Goal: Task Accomplishment & Management: Use online tool/utility

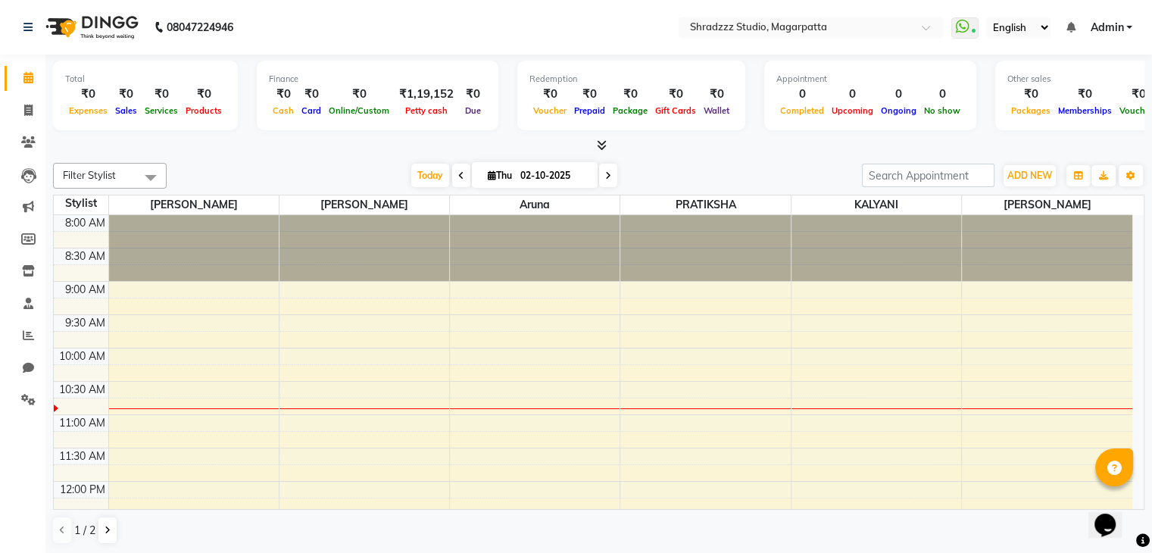
scroll to position [100, 0]
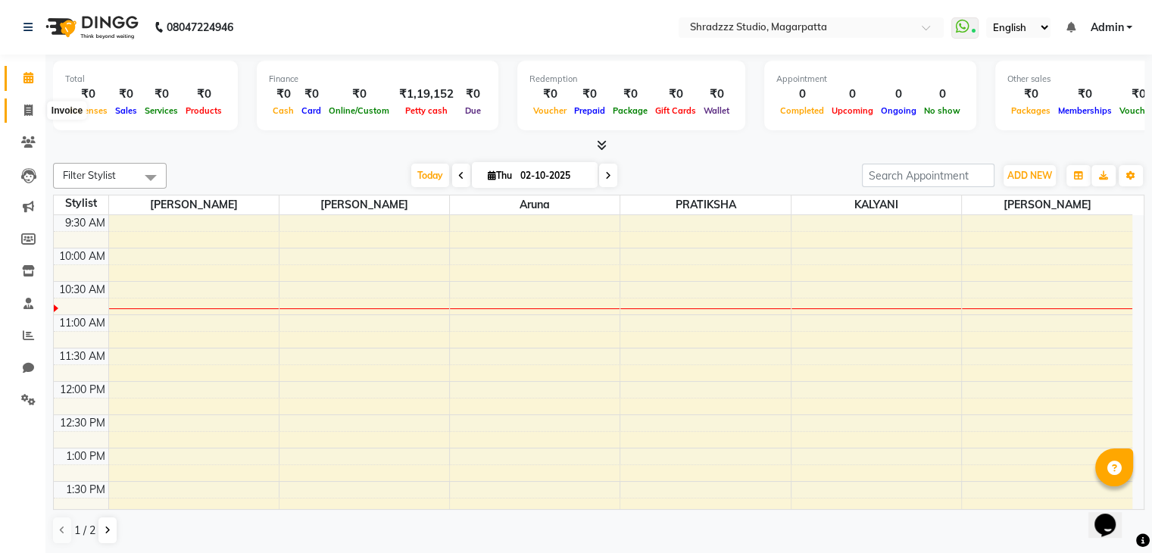
click at [30, 109] on icon at bounding box center [28, 109] width 8 height 11
select select "4544"
select select "service"
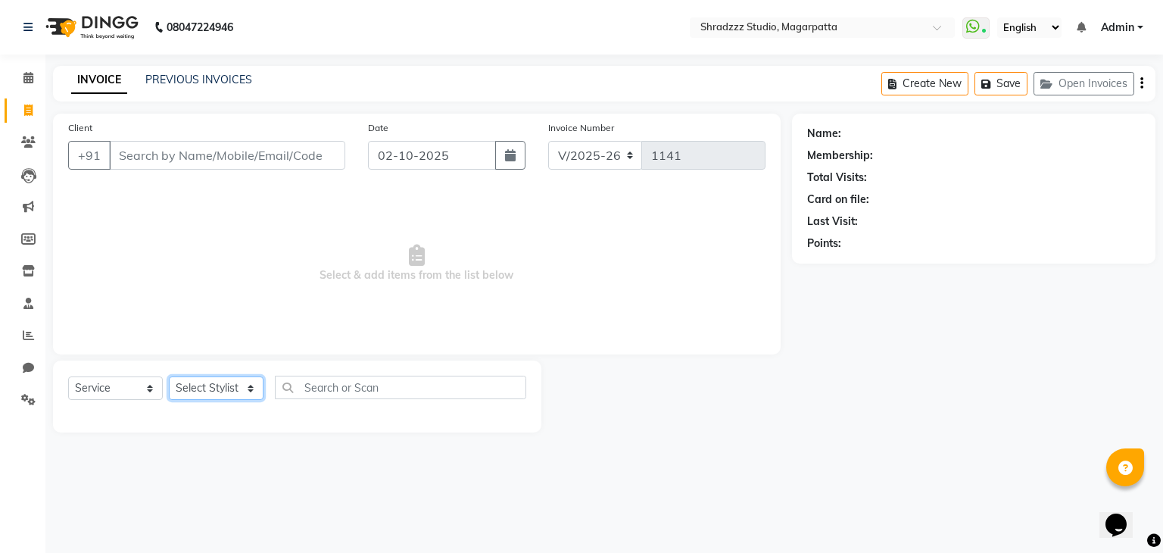
click at [204, 396] on select "Select Stylist [PERSON_NAME] Manager [MEDICAL_DATA][PERSON_NAME] Sameer [PERSON…" at bounding box center [216, 387] width 95 height 23
select select "87762"
click at [169, 377] on select "Select Stylist [PERSON_NAME] Manager [MEDICAL_DATA][PERSON_NAME] Sameer [PERSON…" at bounding box center [216, 387] width 95 height 23
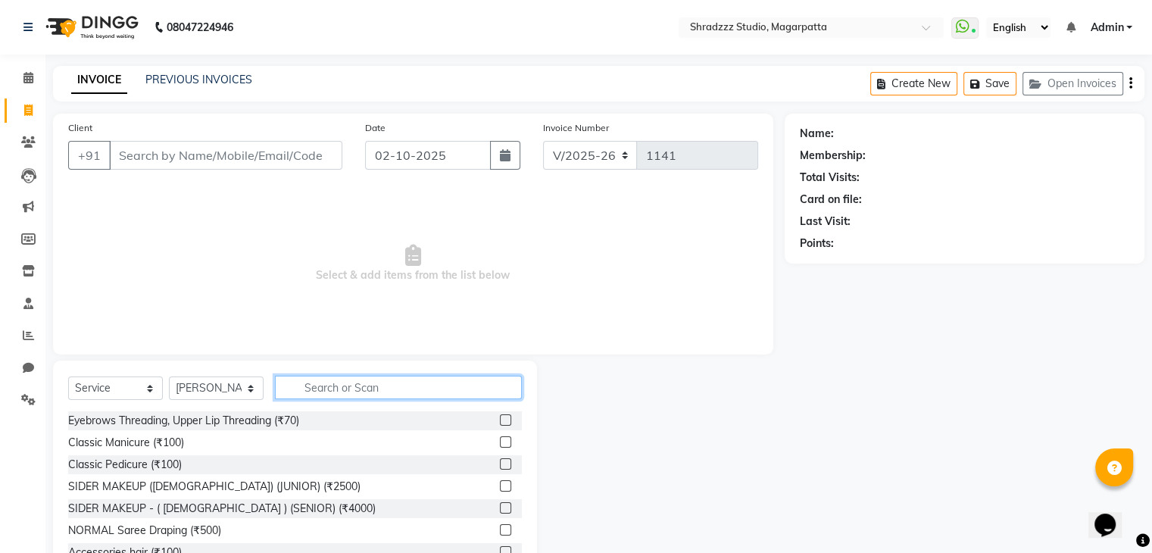
click at [323, 382] on input "text" at bounding box center [398, 387] width 247 height 23
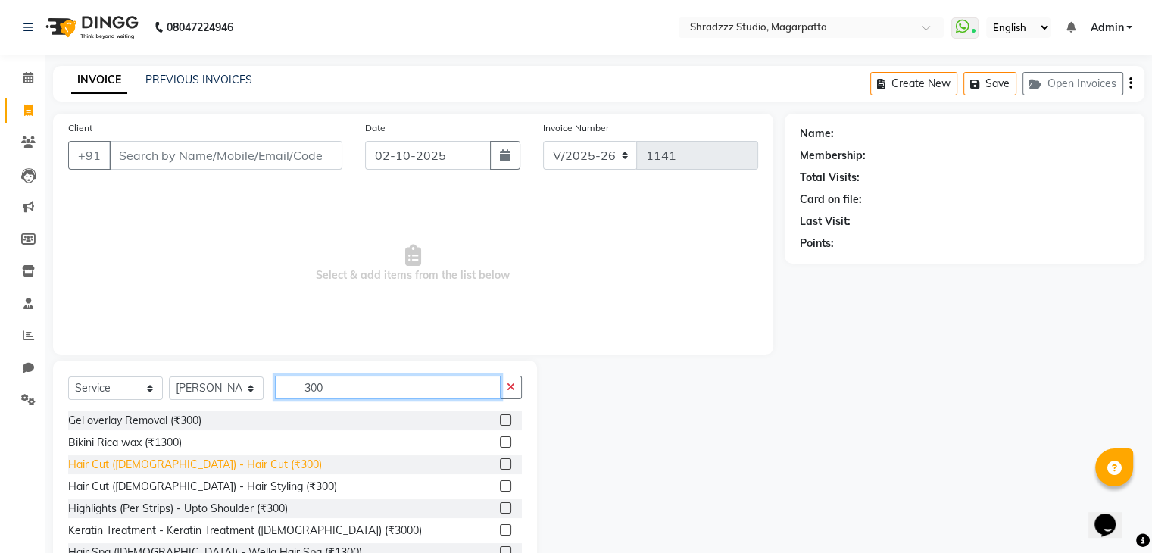
type input "300"
click at [182, 463] on div "Hair Cut ([DEMOGRAPHIC_DATA]) - Hair Cut (₹300)" at bounding box center [195, 465] width 254 height 16
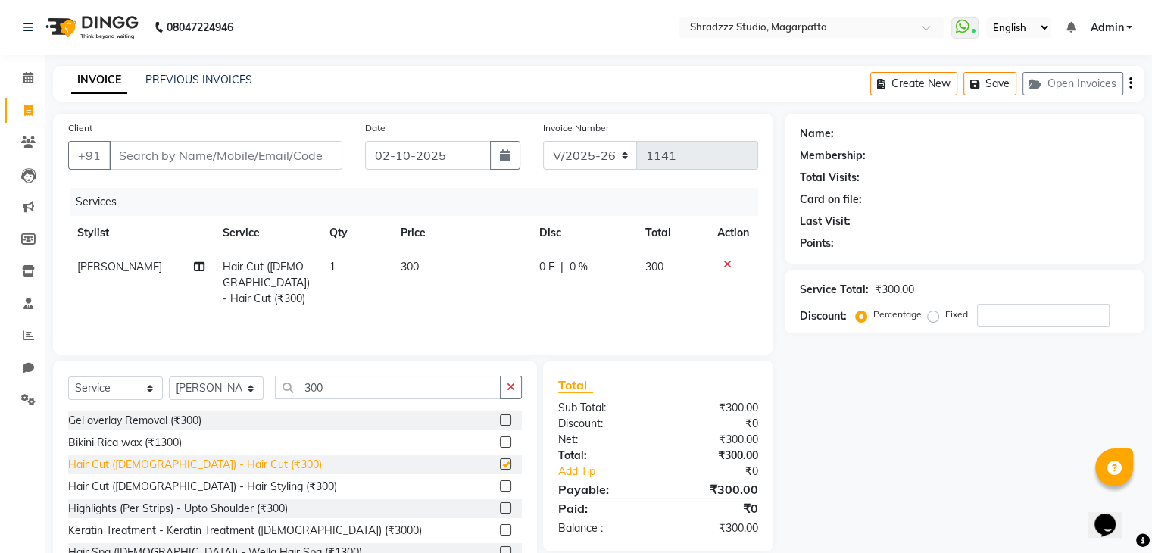
checkbox input "false"
click at [234, 161] on input "Client" at bounding box center [225, 155] width 233 height 29
type input "7"
type input "0"
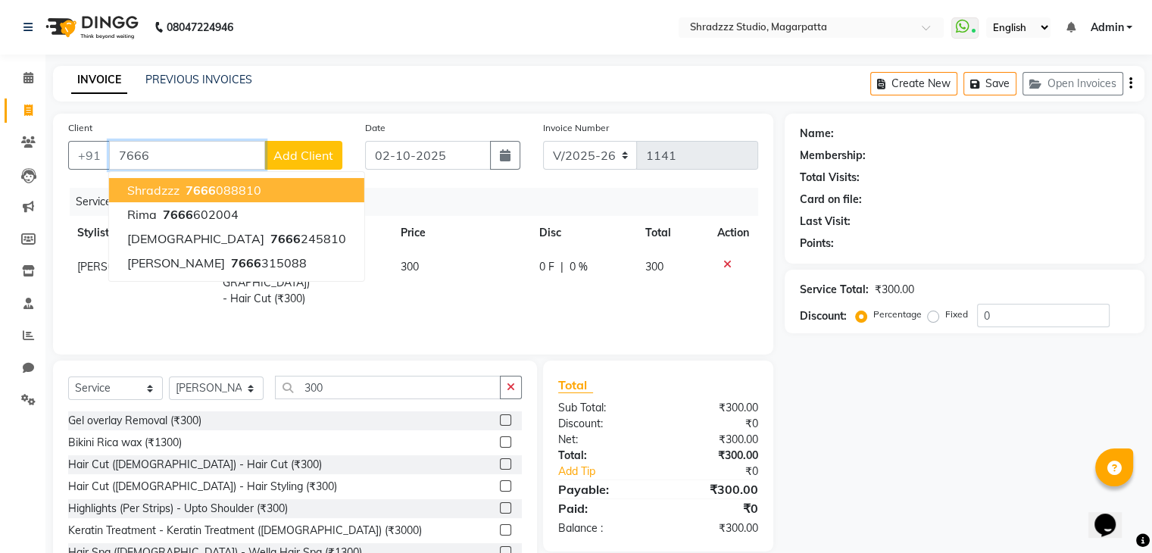
click at [233, 192] on ngb-highlight "7666 088810" at bounding box center [221, 189] width 79 height 15
type input "7666088810"
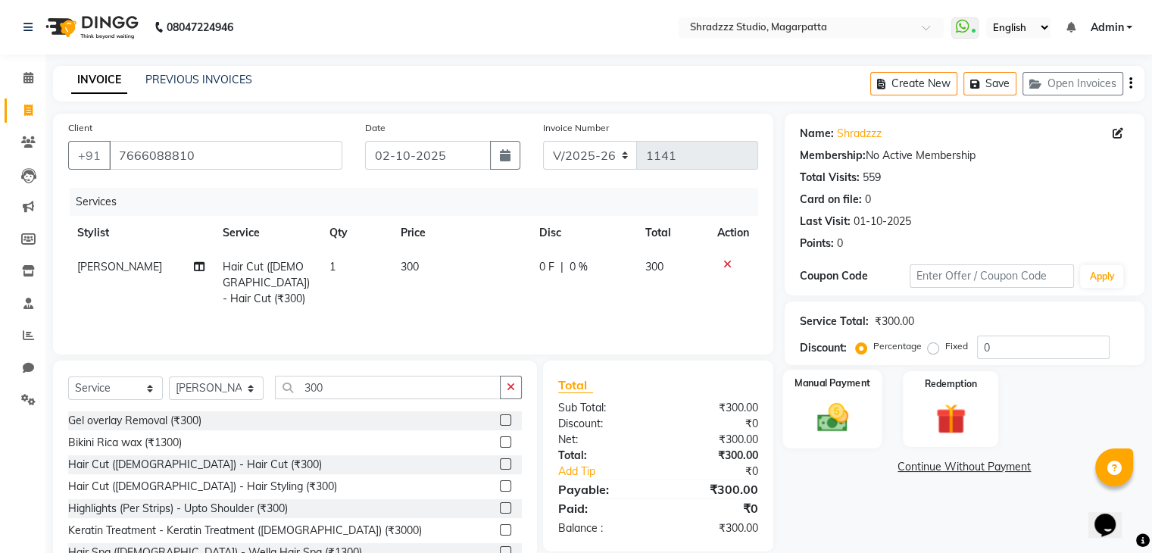
click at [824, 412] on img at bounding box center [831, 418] width 51 height 36
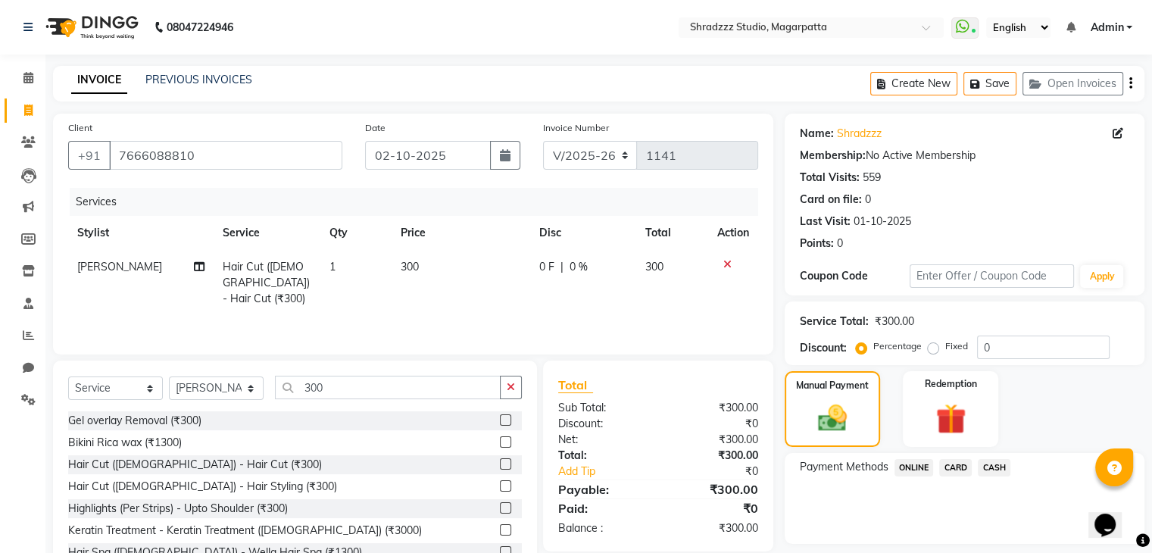
click at [914, 468] on span "ONLINE" at bounding box center [913, 467] width 39 height 17
click at [956, 540] on button "Add Payment" at bounding box center [1023, 547] width 212 height 23
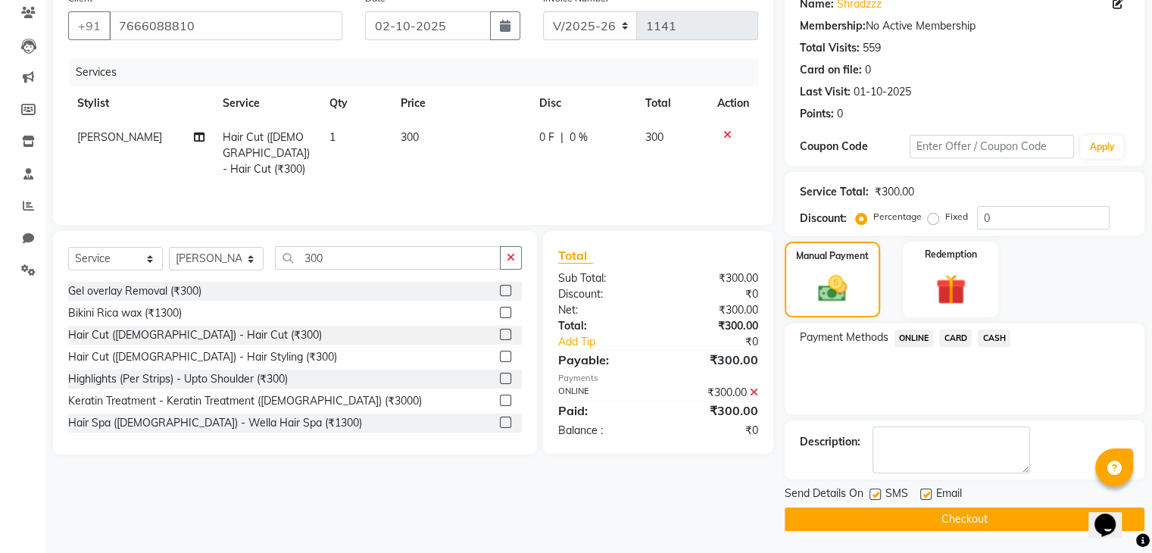
click at [951, 522] on button "Checkout" at bounding box center [964, 518] width 360 height 23
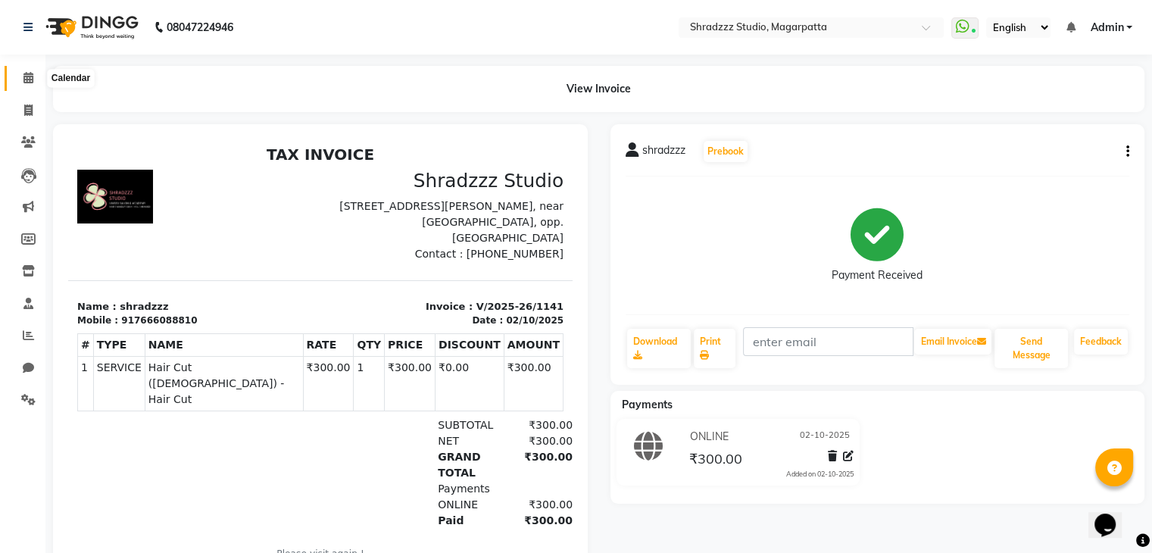
click at [33, 79] on icon at bounding box center [28, 77] width 10 height 11
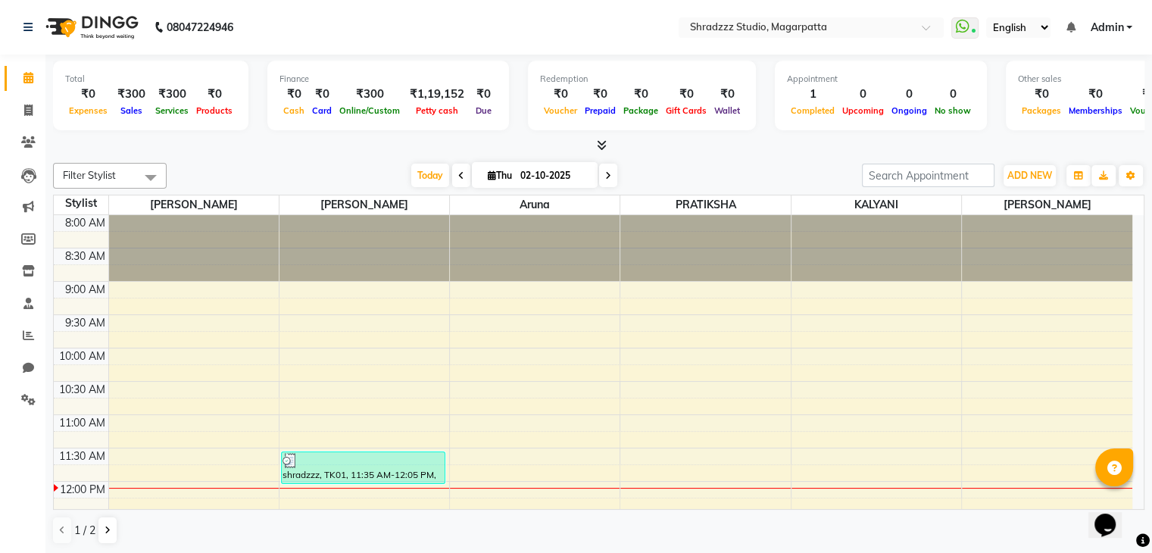
scroll to position [114, 0]
